Goal: Information Seeking & Learning: Learn about a topic

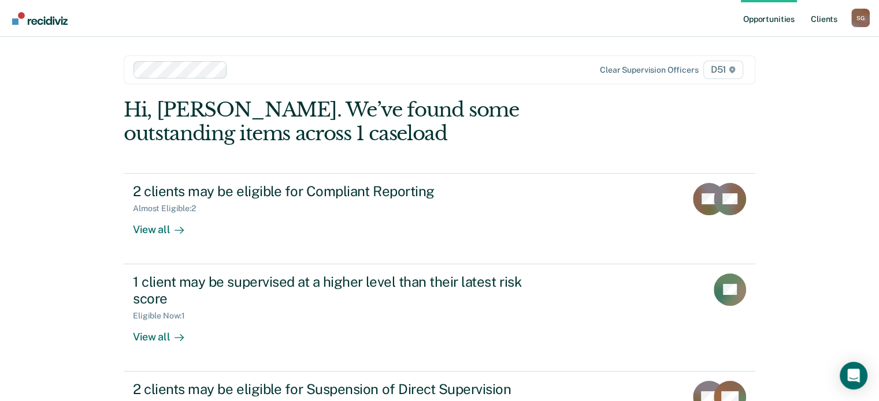
click at [822, 18] on link "Client s" at bounding box center [823, 18] width 31 height 37
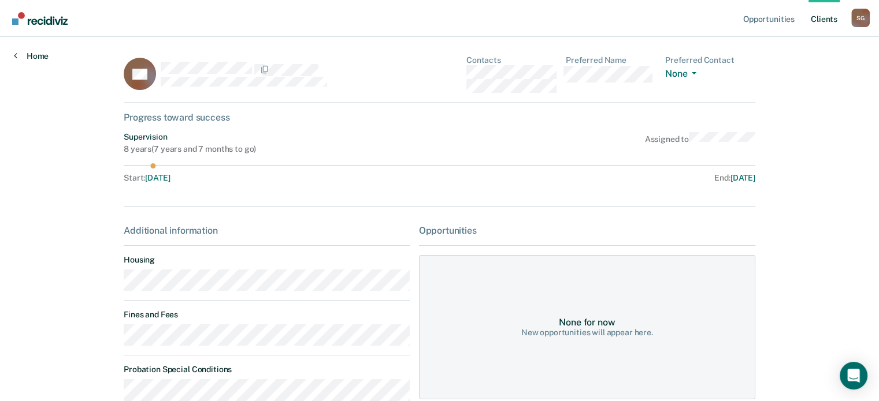
click at [25, 53] on link "Home" at bounding box center [31, 56] width 35 height 10
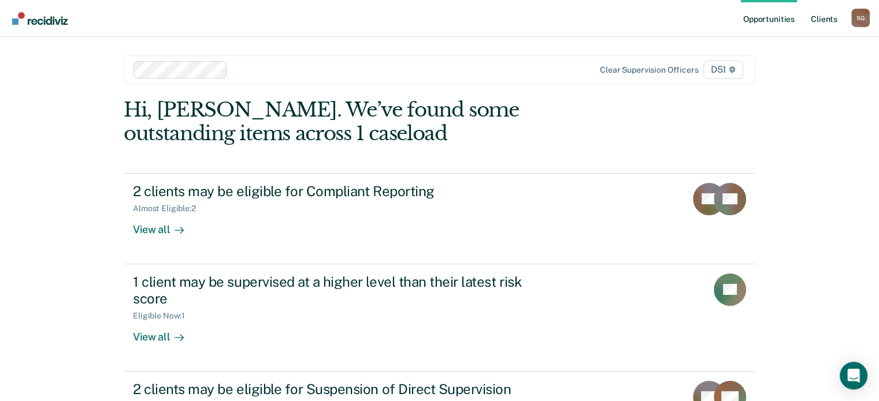
click at [814, 29] on link "Client s" at bounding box center [823, 18] width 31 height 37
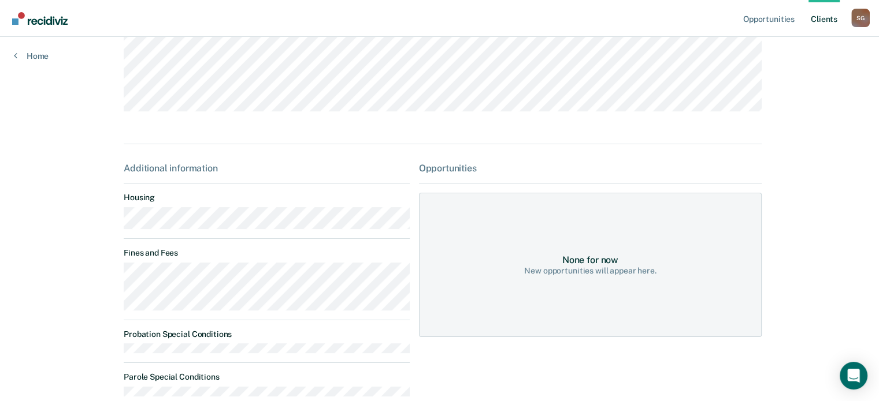
scroll to position [155, 0]
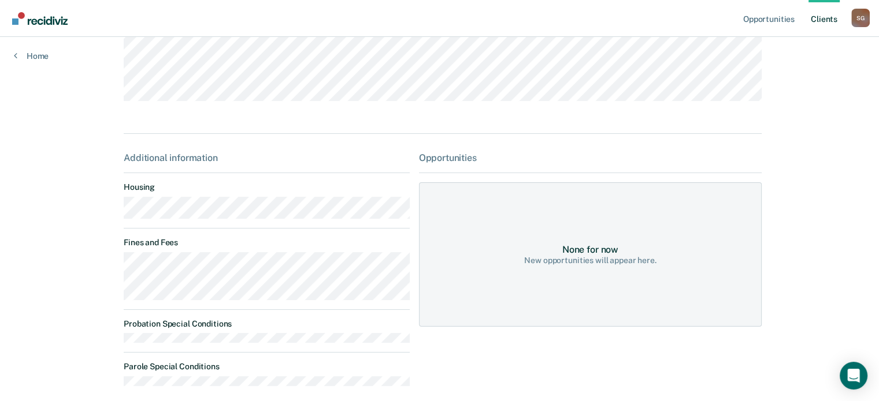
click at [110, 270] on main "VC Contacts Preferred Name Preferred Contact None Call Text Email None Progress…" at bounding box center [439, 155] width 659 height 546
click at [817, 20] on link "Client s" at bounding box center [823, 18] width 31 height 37
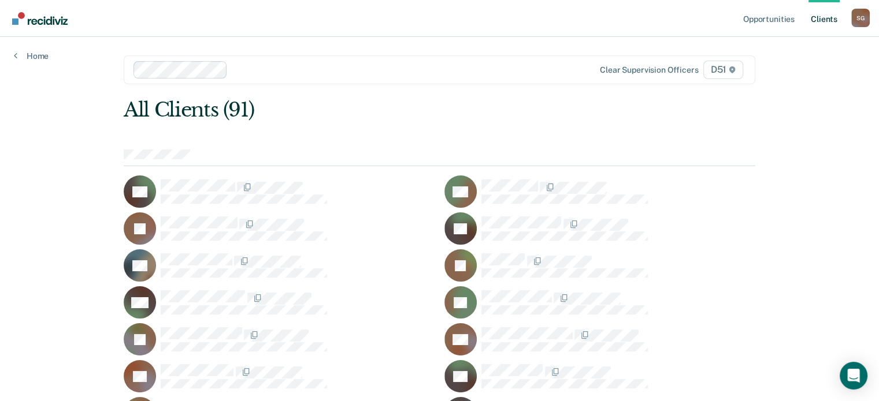
scroll to position [243, 0]
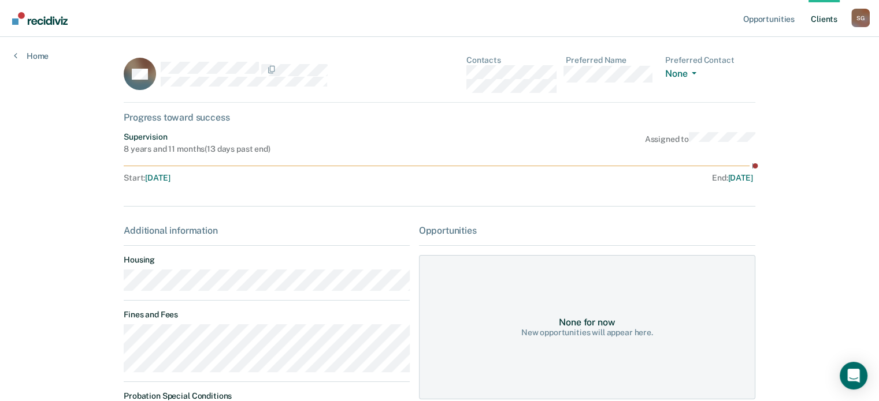
click at [101, 344] on div "Opportunities Client s [PERSON_NAME] S G Profile How it works Log Out Home QD C…" at bounding box center [439, 264] width 879 height 528
click at [817, 16] on link "Client s" at bounding box center [823, 18] width 31 height 37
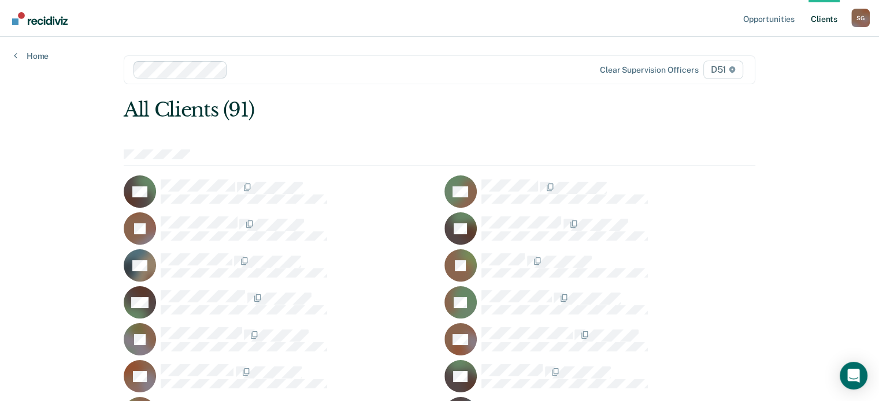
scroll to position [243, 0]
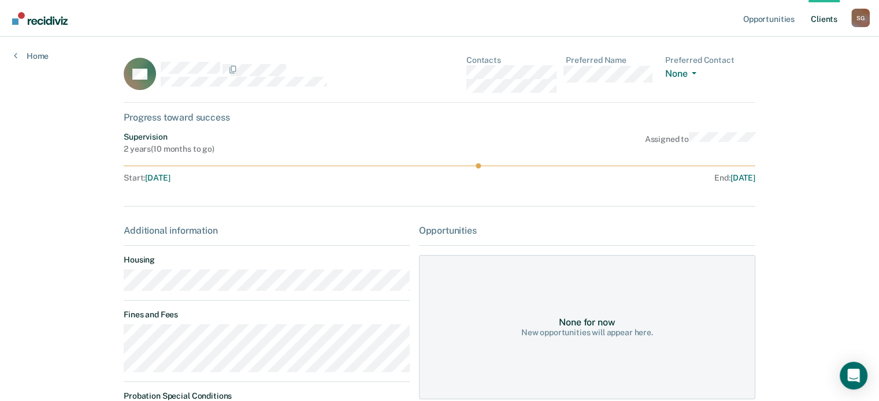
click at [99, 343] on div "Opportunities Client s [PERSON_NAME] S G Profile How it works Log Out Home AC C…" at bounding box center [439, 270] width 879 height 541
